Goal: Information Seeking & Learning: Learn about a topic

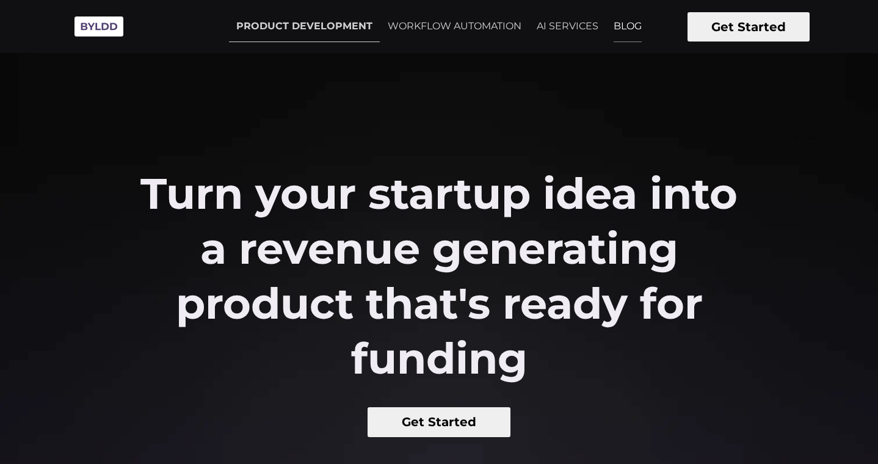
click at [631, 29] on link "BLOG" at bounding box center [627, 26] width 43 height 31
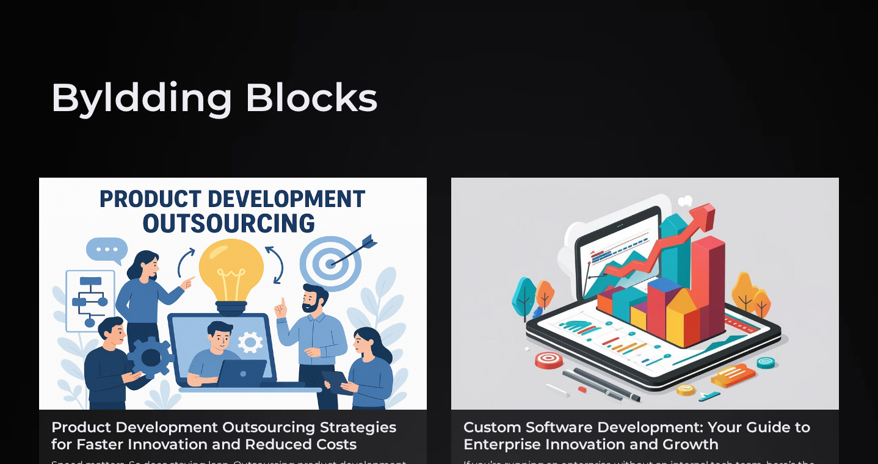
click at [347, 56] on h1 "Byldding Blocks" at bounding box center [214, 86] width 328 height 74
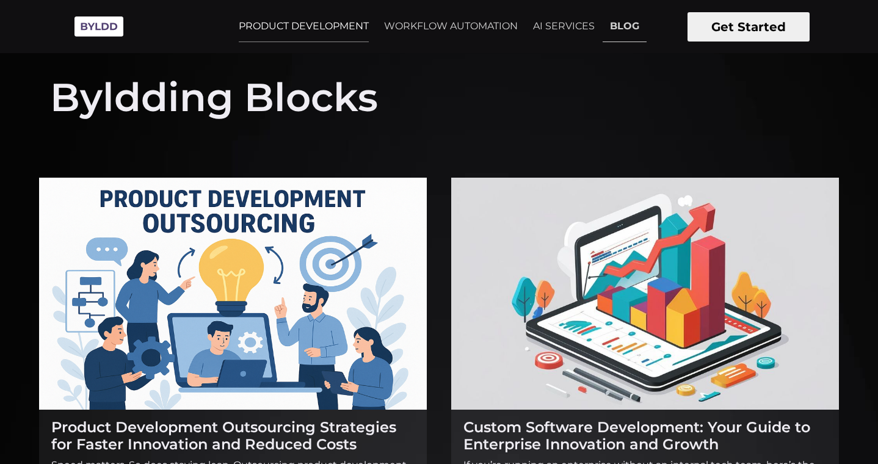
click at [299, 34] on link "PRODUCT DEVELOPMENT" at bounding box center [303, 26] width 145 height 31
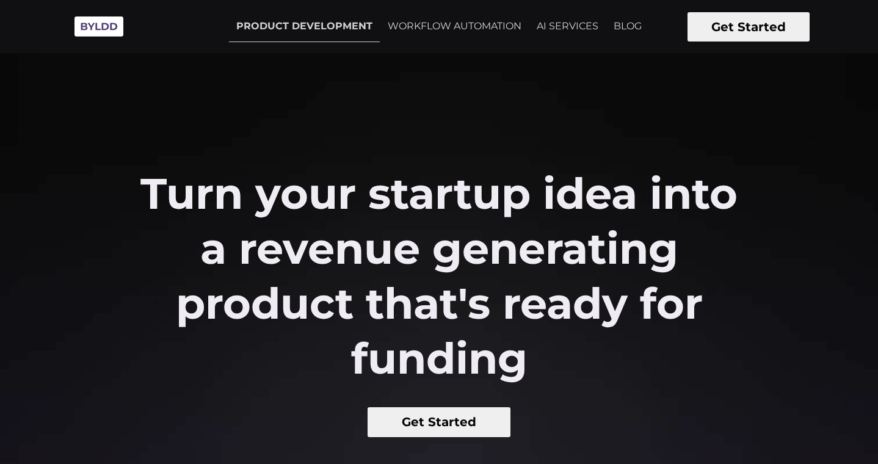
click at [440, 427] on button "Get Started" at bounding box center [440, 422] width 144 height 30
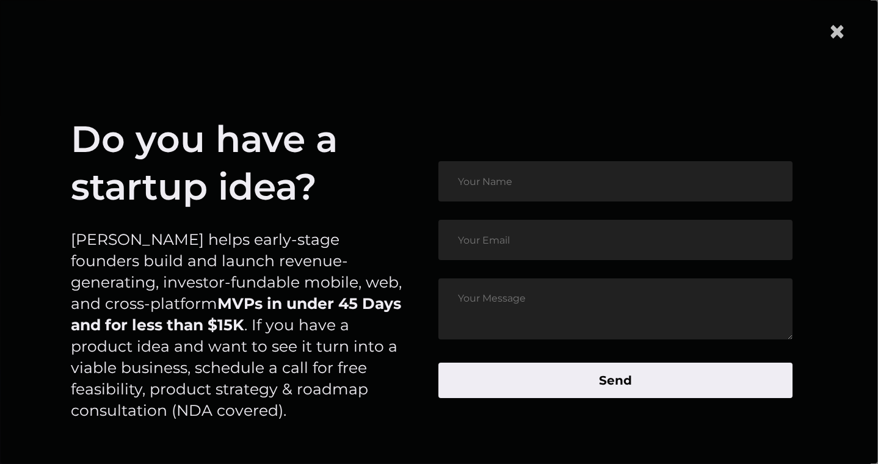
click at [843, 31] on span "×" at bounding box center [837, 31] width 18 height 37
